Goal: Find specific page/section: Find specific page/section

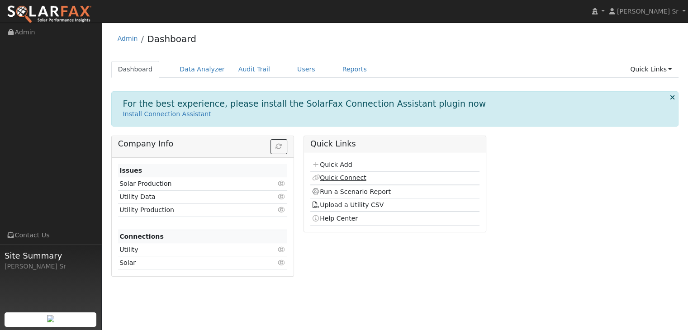
click at [348, 178] on link "Quick Connect" at bounding box center [338, 177] width 54 height 7
click at [338, 163] on link "Quick Add" at bounding box center [331, 164] width 40 height 7
click at [368, 190] on link "Run a Scenario Report" at bounding box center [350, 191] width 79 height 7
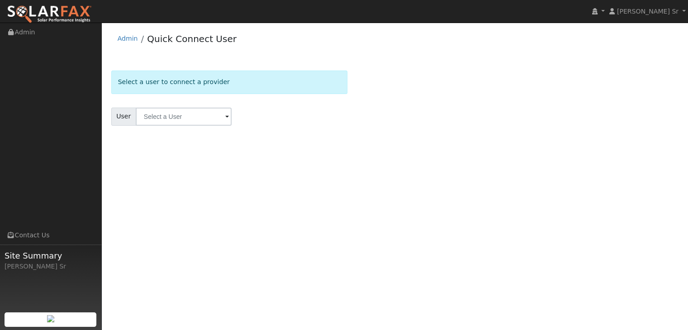
click at [225, 118] on span at bounding box center [227, 117] width 4 height 10
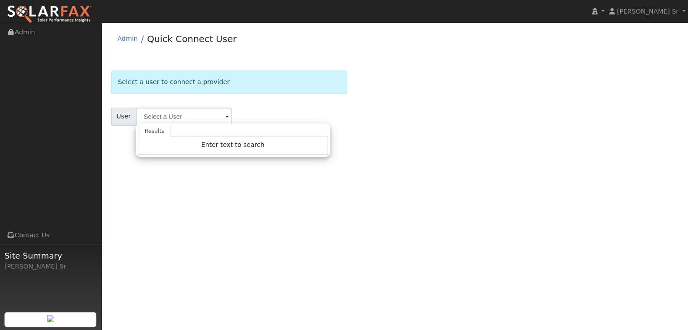
click at [225, 118] on span at bounding box center [227, 117] width 4 height 10
click at [408, 122] on div "Select a user to connect a provider User Results Enter text to search Enter tex…" at bounding box center [394, 109] width 567 height 77
